Goal: Ask a question

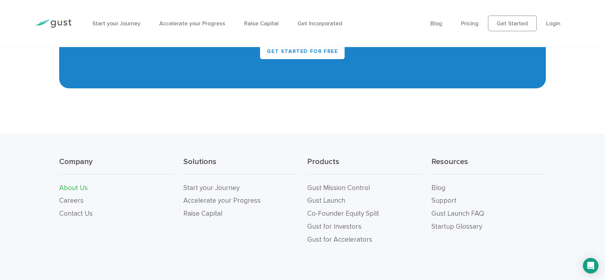
scroll to position [743, 0]
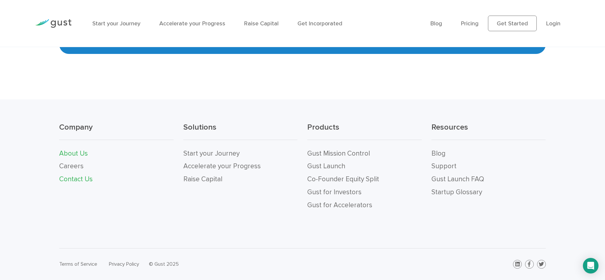
click at [81, 179] on link "Contact Us" at bounding box center [76, 179] width 34 height 8
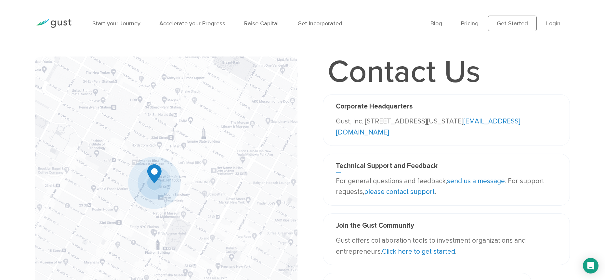
drag, startPoint x: 336, startPoint y: 121, endPoint x: 517, endPoint y: 122, distance: 181.5
click at [517, 122] on p "Gust, Inc. [STREET_ADDRESS][US_STATE] [EMAIL_ADDRESS][DOMAIN_NAME]" at bounding box center [446, 127] width 221 height 22
click at [591, 262] on icon "Open Intercom Messenger" at bounding box center [590, 266] width 7 height 8
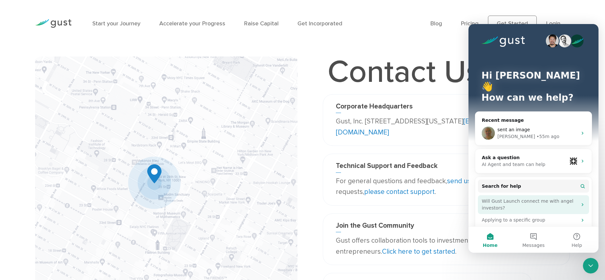
scroll to position [26, 0]
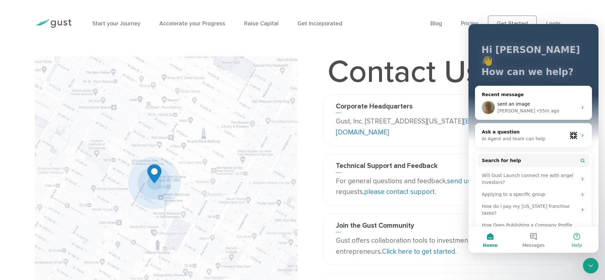
click at [577, 240] on button "Help" at bounding box center [577, 240] width 43 height 26
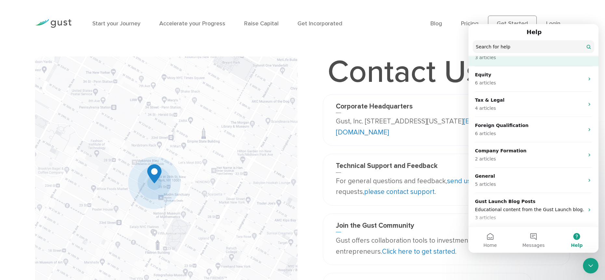
scroll to position [0, 0]
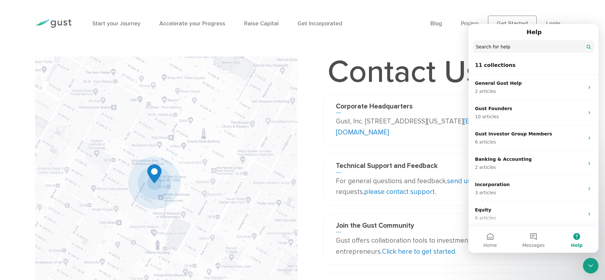
click at [429, 57] on h1 "Contact Us" at bounding box center [404, 72] width 163 height 31
click at [469, 20] on link "Pricing" at bounding box center [470, 23] width 18 height 7
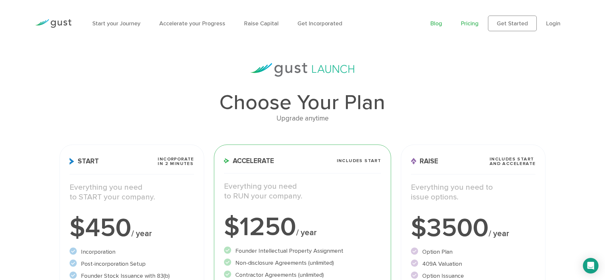
click at [435, 24] on link "Blog" at bounding box center [437, 23] width 12 height 7
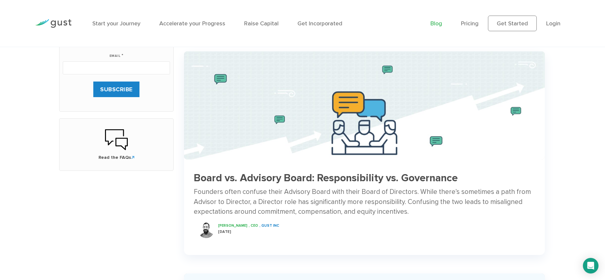
scroll to position [288, 0]
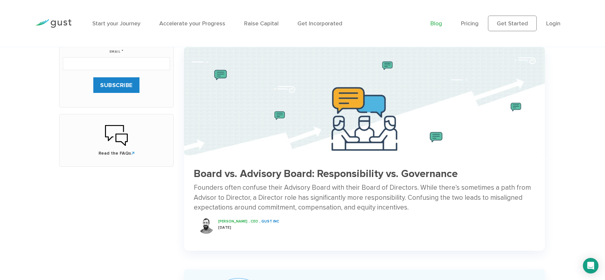
click at [73, 15] on div at bounding box center [53, 23] width 46 height 29
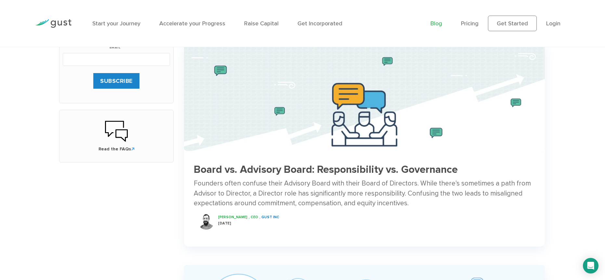
click at [68, 21] on img at bounding box center [53, 23] width 36 height 9
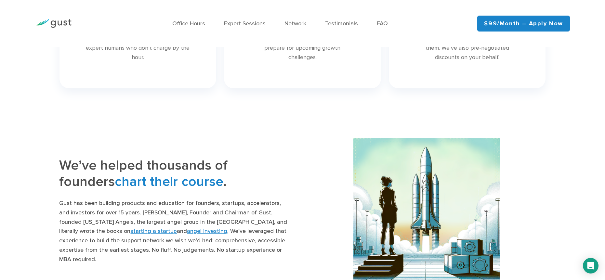
scroll to position [725, 0]
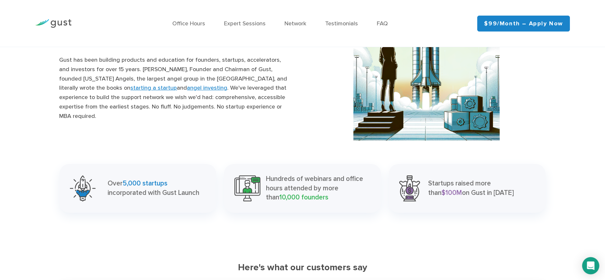
click at [595, 267] on div "Open Intercom Messenger" at bounding box center [591, 266] width 17 height 17
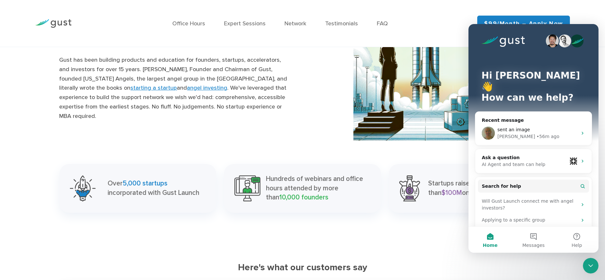
scroll to position [0, 0]
click at [519, 127] on span "sent an image" at bounding box center [514, 129] width 33 height 5
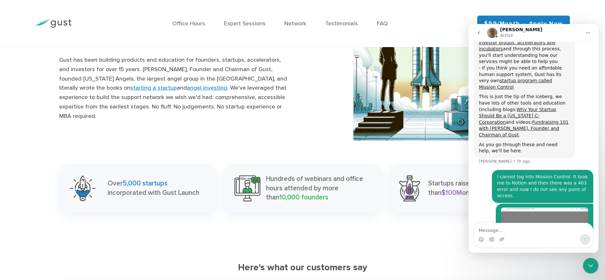
scroll to position [315, 0]
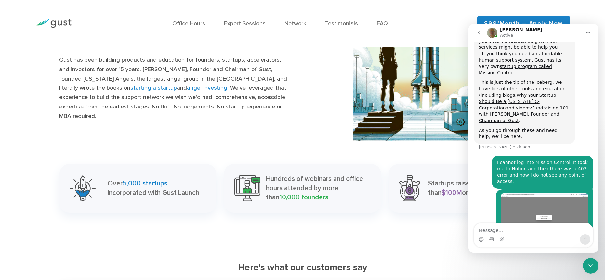
click at [504, 229] on textarea "Message…" at bounding box center [533, 228] width 119 height 11
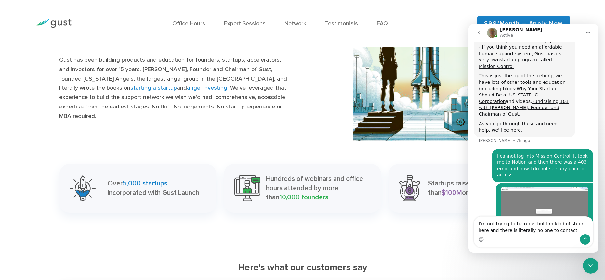
type textarea "I'm not trying to be rude, but I'm kind of stuck here and there is literally no…"
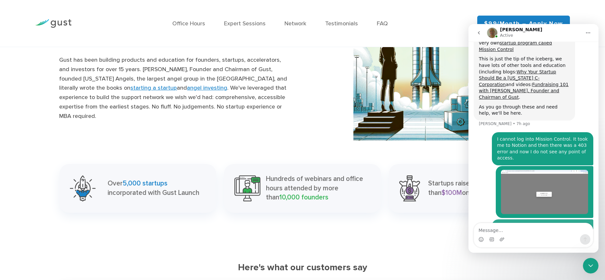
scroll to position [343, 0]
